Goal: Obtain resource: Download file/media

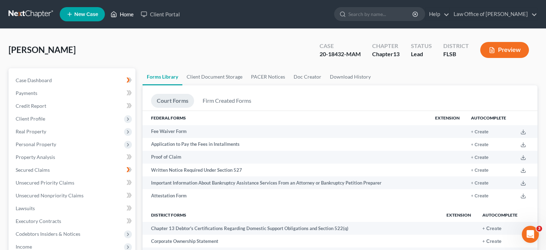
click at [125, 14] on link "Home" at bounding box center [122, 14] width 30 height 13
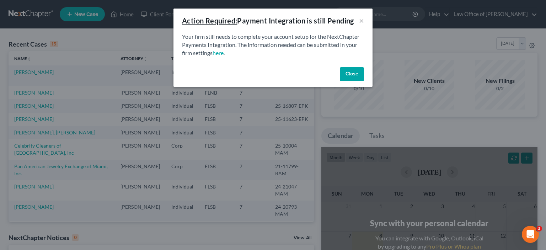
click at [352, 72] on button "Close" at bounding box center [352, 74] width 24 height 14
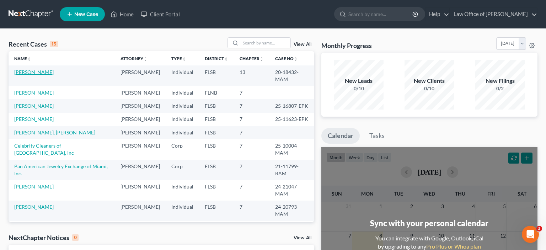
click at [44, 72] on link "[PERSON_NAME]" at bounding box center [33, 72] width 39 height 6
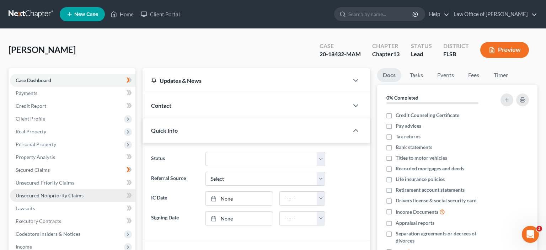
click at [67, 197] on span "Unsecured Nonpriority Claims" at bounding box center [50, 195] width 68 height 6
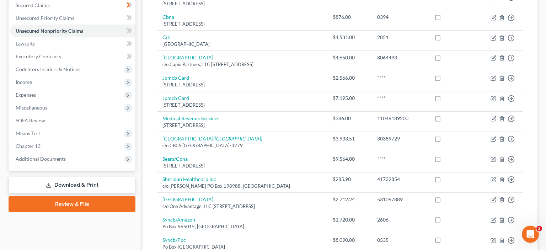
scroll to position [150, 0]
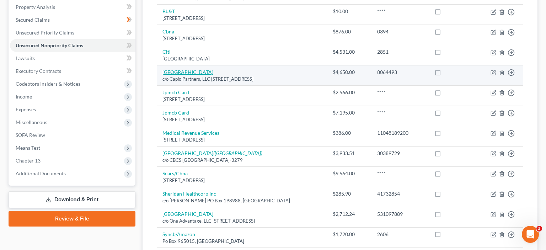
click at [186, 72] on link "[GEOGRAPHIC_DATA]" at bounding box center [187, 72] width 51 height 6
select select "4"
select select "9"
select select "0"
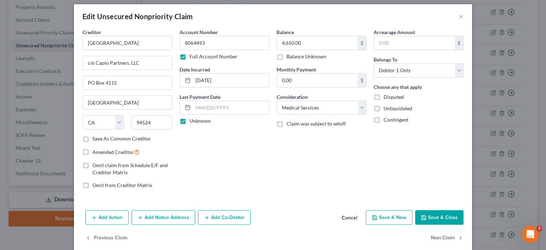
scroll to position [0, 0]
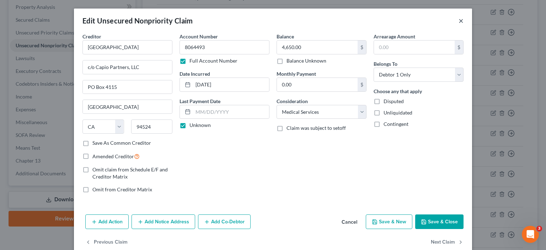
click at [463, 20] on button "×" at bounding box center [461, 20] width 5 height 9
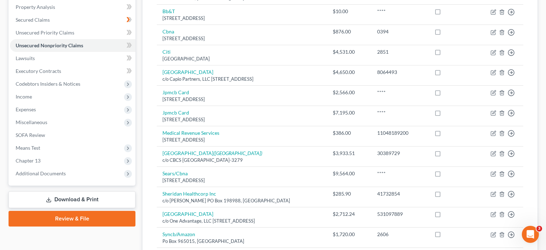
click at [69, 198] on link "Download & Print" at bounding box center [72, 199] width 127 height 17
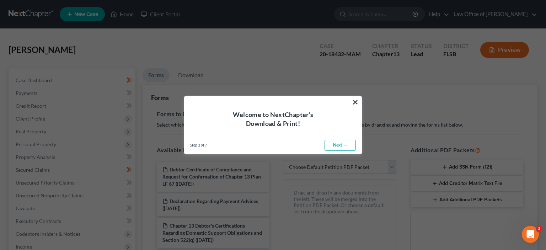
click at [336, 148] on link "Next →" at bounding box center [340, 145] width 31 height 11
select select "0"
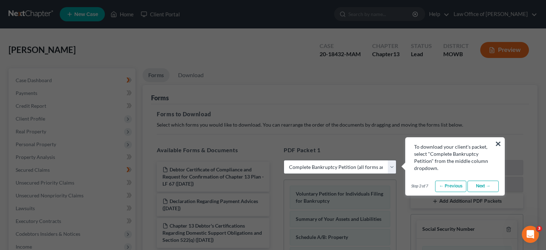
click at [481, 186] on link "Next →" at bounding box center [483, 186] width 31 height 11
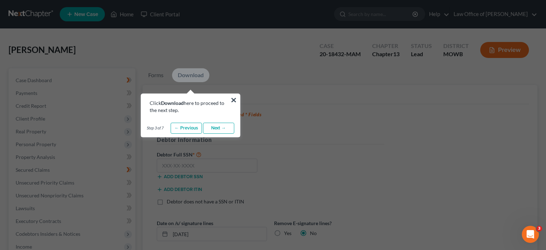
click at [222, 129] on link "Next →" at bounding box center [218, 128] width 31 height 11
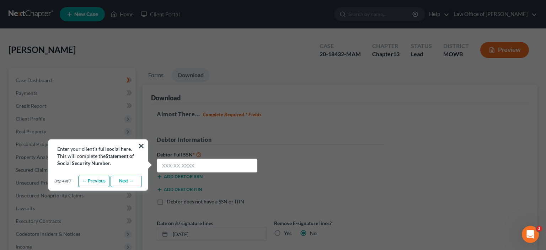
click at [124, 179] on link "Next →" at bounding box center [126, 181] width 31 height 11
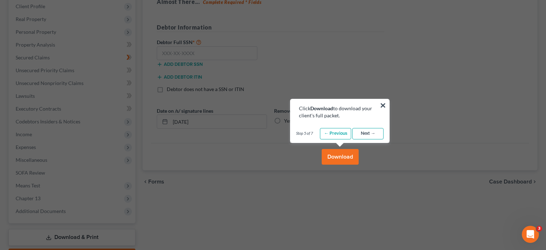
scroll to position [75, 0]
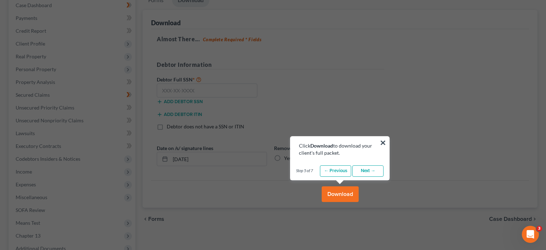
click at [339, 192] on button "Download" at bounding box center [340, 194] width 37 height 16
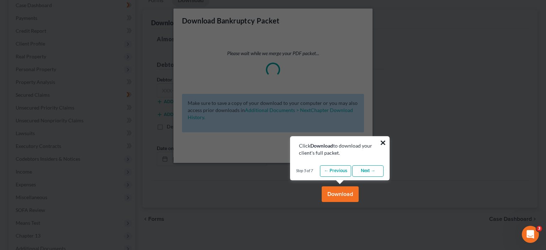
click at [382, 141] on button "×" at bounding box center [383, 142] width 7 height 11
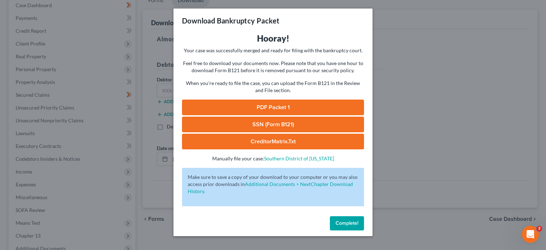
click at [342, 224] on span "Complete!" at bounding box center [347, 223] width 23 height 6
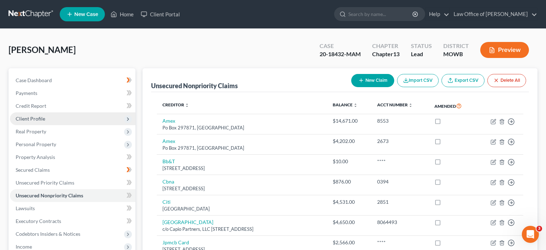
click at [39, 118] on span "Client Profile" at bounding box center [31, 119] width 30 height 6
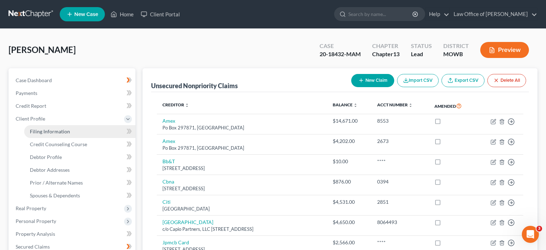
click at [48, 129] on span "Filing Information" at bounding box center [50, 131] width 40 height 6
select select "1"
select select "0"
select select "3"
select select "9"
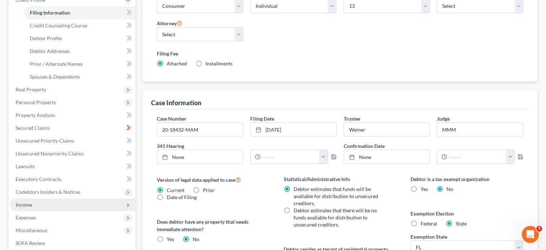
scroll to position [239, 0]
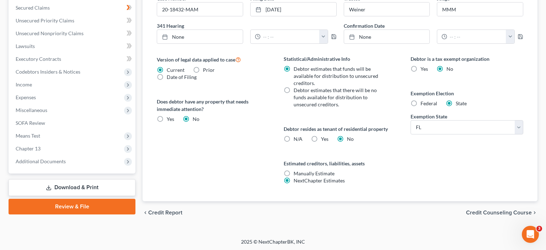
click at [82, 187] on link "Download & Print" at bounding box center [72, 187] width 127 height 17
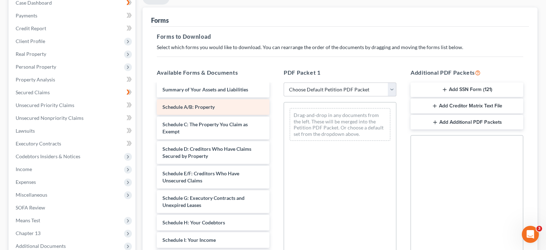
scroll to position [143, 0]
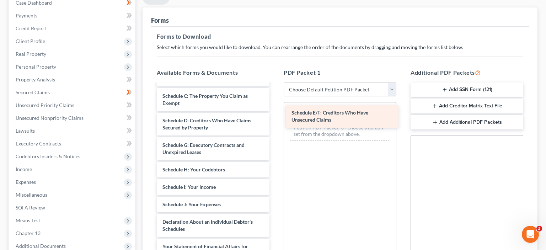
drag, startPoint x: 184, startPoint y: 146, endPoint x: 313, endPoint y: 114, distance: 132.9
click at [275, 114] on div "Schedule E/F: Creditors Who Have Unsecured Claims Debtor Certificate of Complia…" at bounding box center [213, 152] width 124 height 422
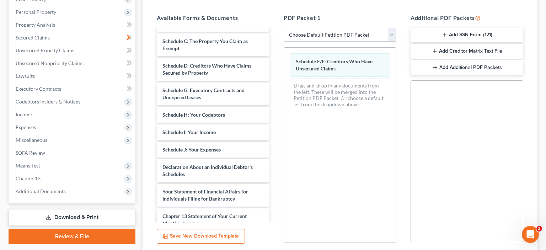
scroll to position [188, 0]
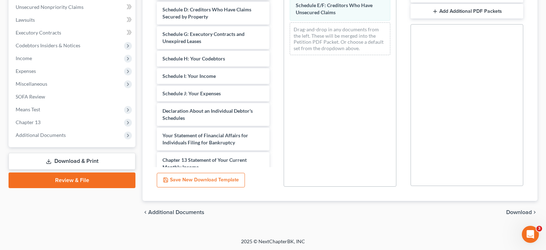
click at [514, 212] on span "Download" at bounding box center [519, 212] width 26 height 6
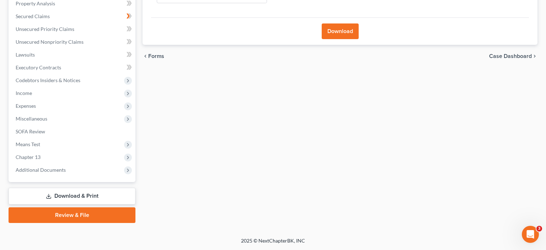
scroll to position [153, 0]
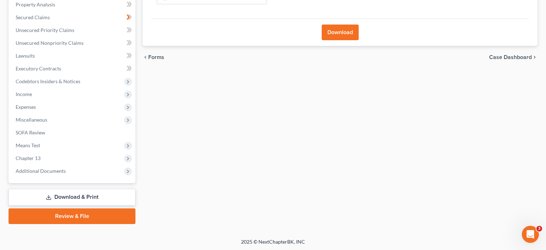
click at [335, 29] on button "Download" at bounding box center [340, 33] width 37 height 16
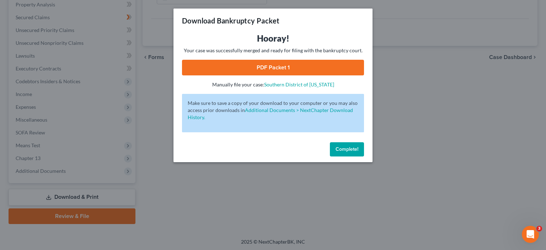
click at [304, 66] on link "PDF Packet 1" at bounding box center [273, 68] width 182 height 16
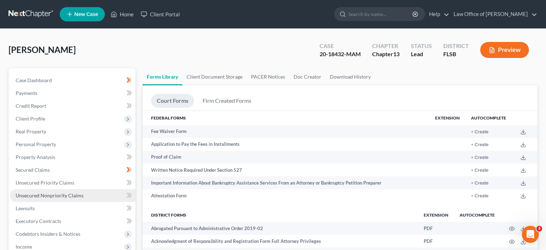
click at [58, 194] on span "Unsecured Nonpriority Claims" at bounding box center [50, 195] width 68 height 6
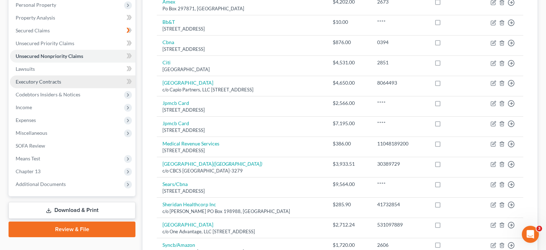
scroll to position [188, 0]
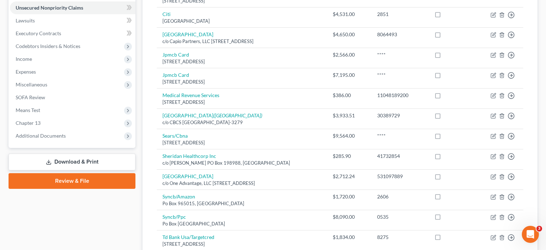
click at [85, 160] on link "Download & Print" at bounding box center [72, 162] width 127 height 17
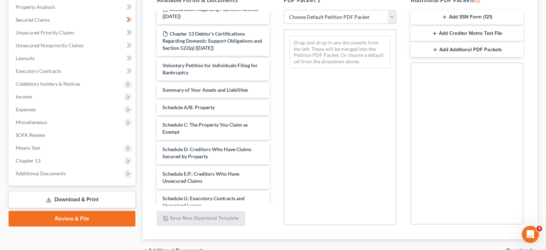
scroll to position [71, 0]
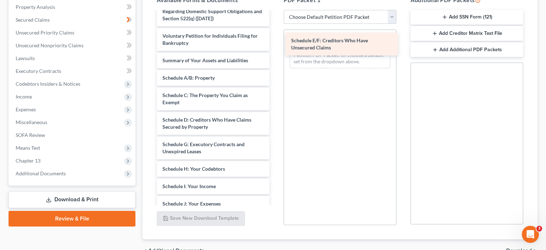
drag, startPoint x: 182, startPoint y: 144, endPoint x: 311, endPoint y: 42, distance: 164.3
click at [275, 42] on div "Schedule E/F: Creditors Who Have Unsecured Claims Debtor Certificate of Complia…" at bounding box center [213, 151] width 124 height 422
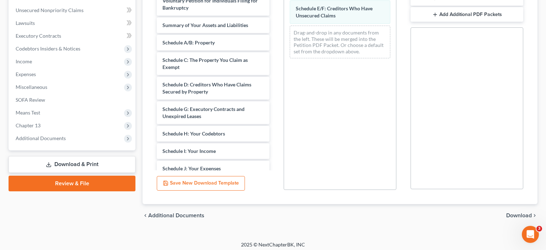
scroll to position [188, 0]
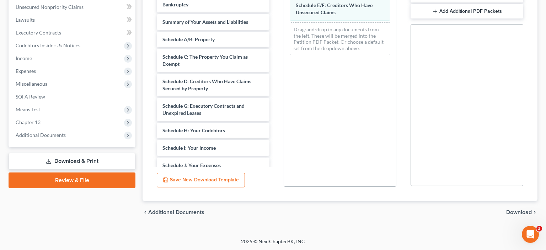
click at [511, 211] on span "Download" at bounding box center [519, 212] width 26 height 6
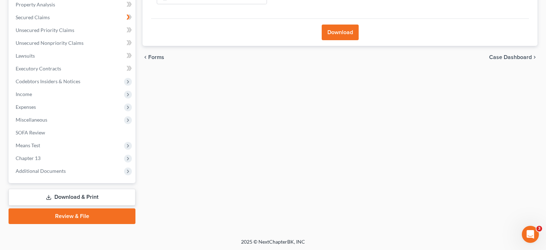
click at [343, 32] on button "Download" at bounding box center [340, 33] width 37 height 16
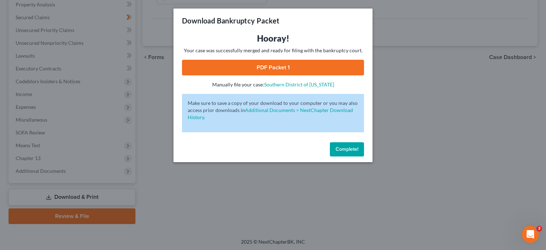
click at [258, 65] on link "PDF Packet 1" at bounding box center [273, 68] width 182 height 16
